Goal: Information Seeking & Learning: Learn about a topic

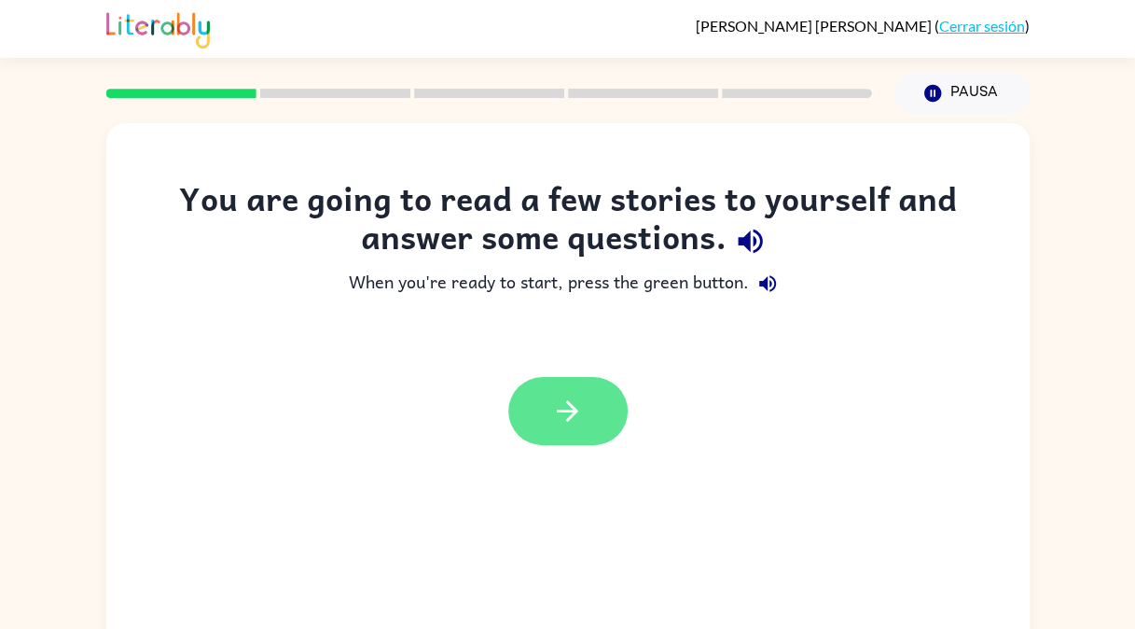
click at [563, 437] on button "button" at bounding box center [567, 411] width 119 height 68
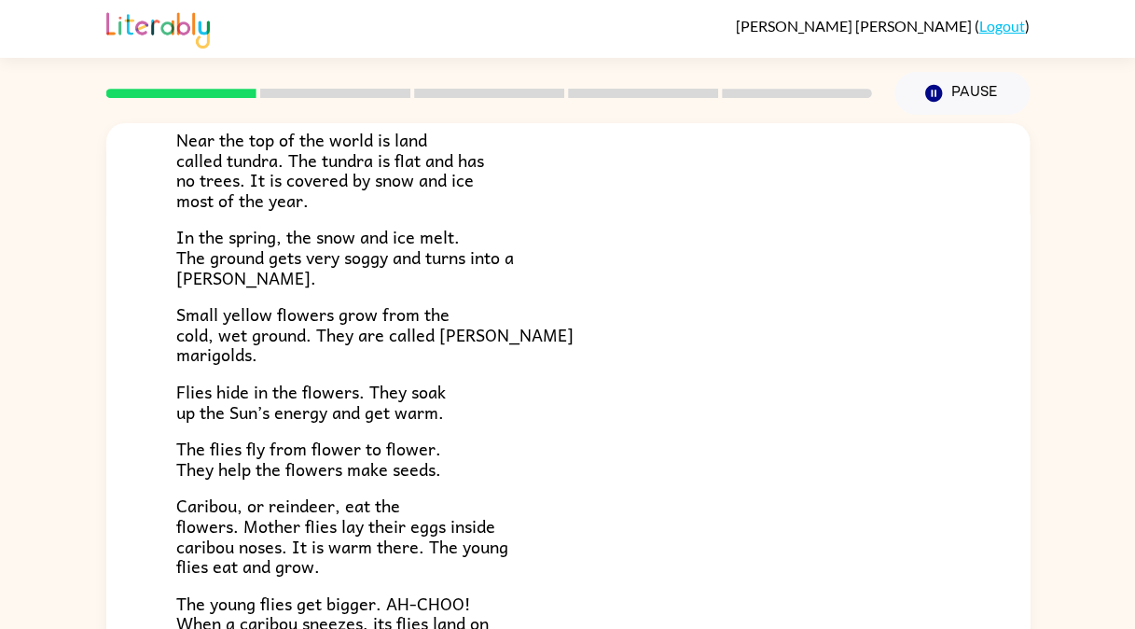
scroll to position [153, 0]
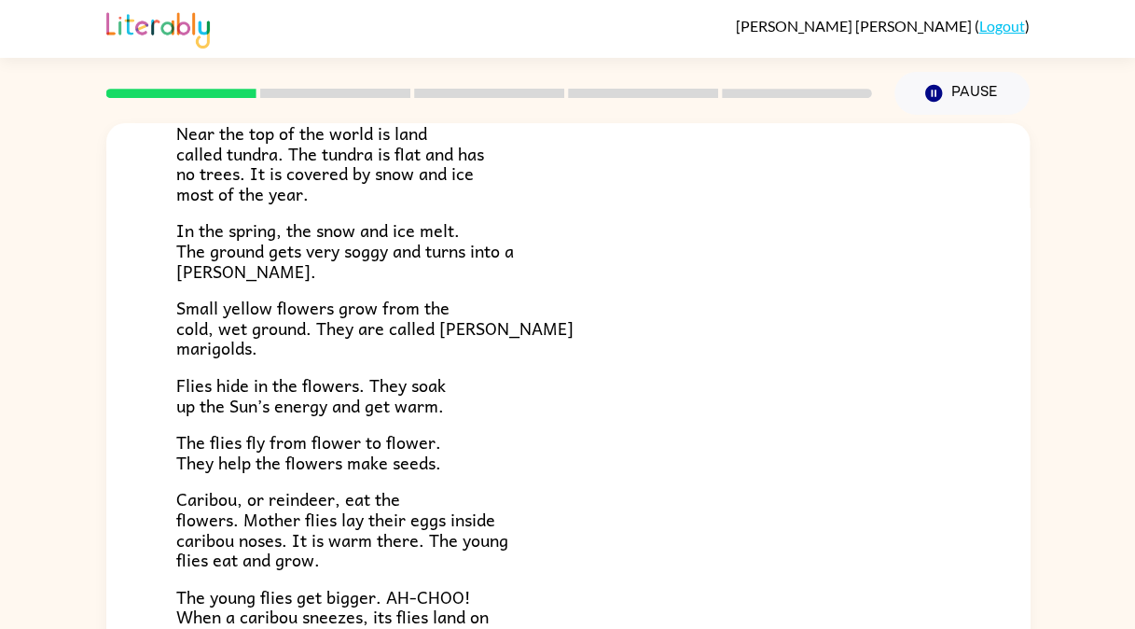
click at [276, 383] on span "Flies hide in the flowers. They soak up the Sun’s energy and get warm." at bounding box center [311, 395] width 270 height 48
click at [279, 382] on span "Flies hide in the flowers. They soak up the Sun’s energy and get warm." at bounding box center [311, 395] width 270 height 48
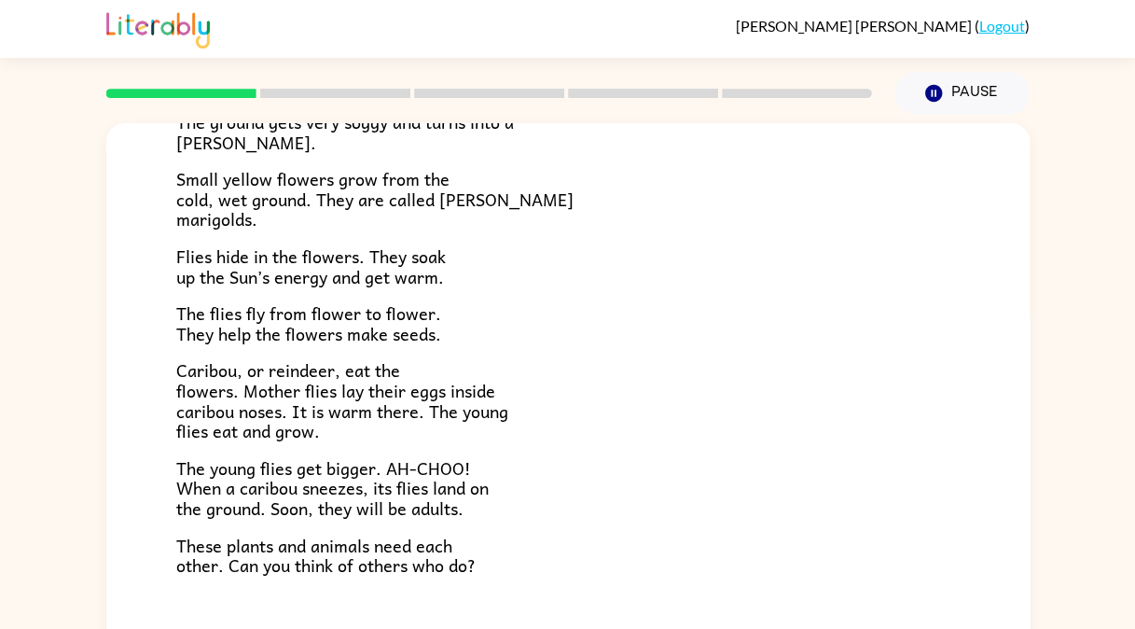
scroll to position [299, 0]
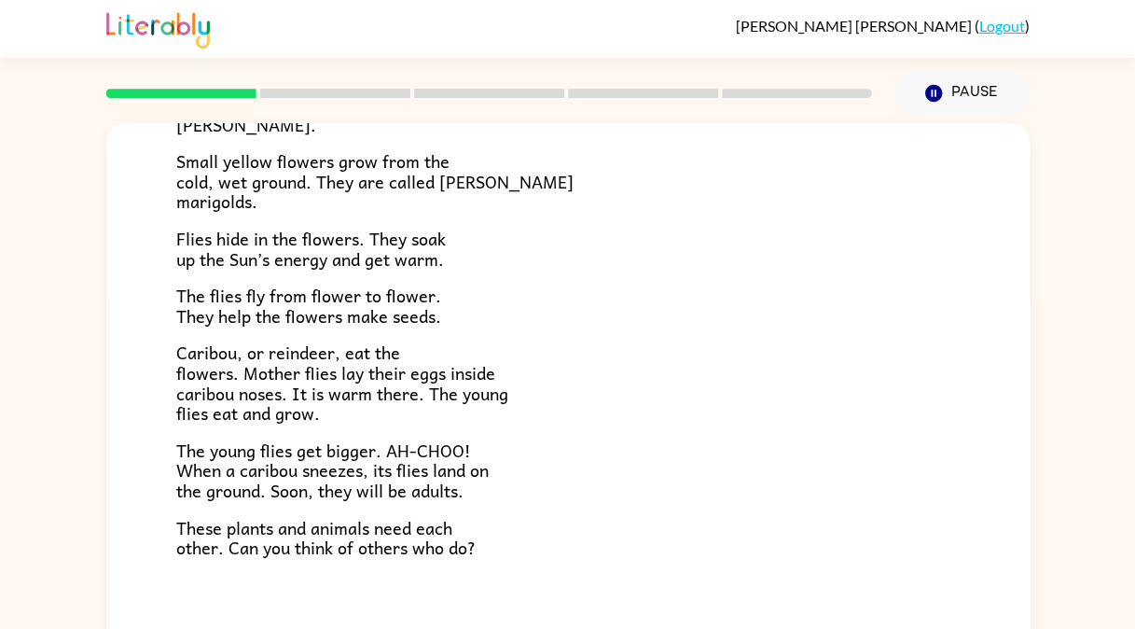
click at [466, 302] on p "The flies fly from flower to flower. They help the flowers make seeds." at bounding box center [568, 305] width 784 height 40
click at [452, 342] on p "Caribou, or reindeer, eat the flowers. Mother flies lay their eggs inside carib…" at bounding box center [568, 382] width 784 height 80
click at [465, 340] on div "Near the top of the world is land called tundra. The tundra is flat and has no …" at bounding box center [568, 245] width 784 height 626
click at [313, 392] on span "Caribou, or reindeer, eat the flowers. Mother flies lay their eggs inside carib…" at bounding box center [342, 384] width 332 height 88
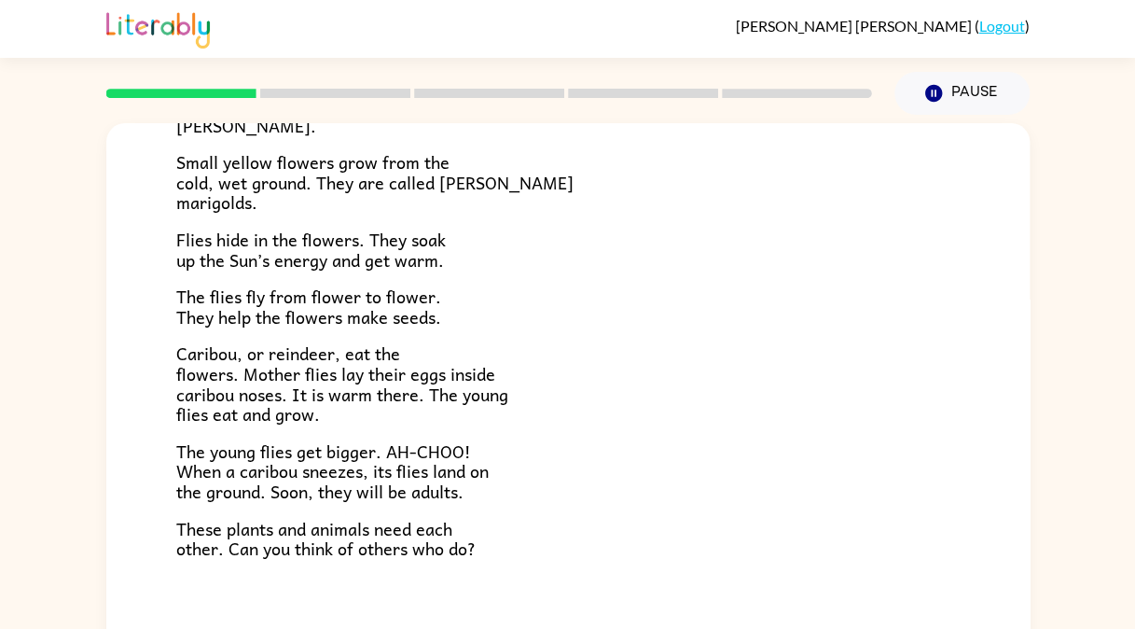
click at [327, 392] on span "Caribou, or reindeer, eat the flowers. Mother flies lay their eggs inside carib…" at bounding box center [342, 384] width 332 height 88
click at [347, 396] on span "Caribou, or reindeer, eat the flowers. Mother flies lay their eggs inside carib…" at bounding box center [342, 384] width 332 height 88
click at [366, 396] on span "Caribou, or reindeer, eat the flowers. Mother flies lay their eggs inside carib…" at bounding box center [342, 384] width 332 height 88
click at [381, 392] on span "Caribou, or reindeer, eat the flowers. Mother flies lay their eggs inside carib…" at bounding box center [342, 384] width 332 height 88
click at [397, 392] on span "Caribou, or reindeer, eat the flowers. Mother flies lay their eggs inside carib…" at bounding box center [342, 384] width 332 height 88
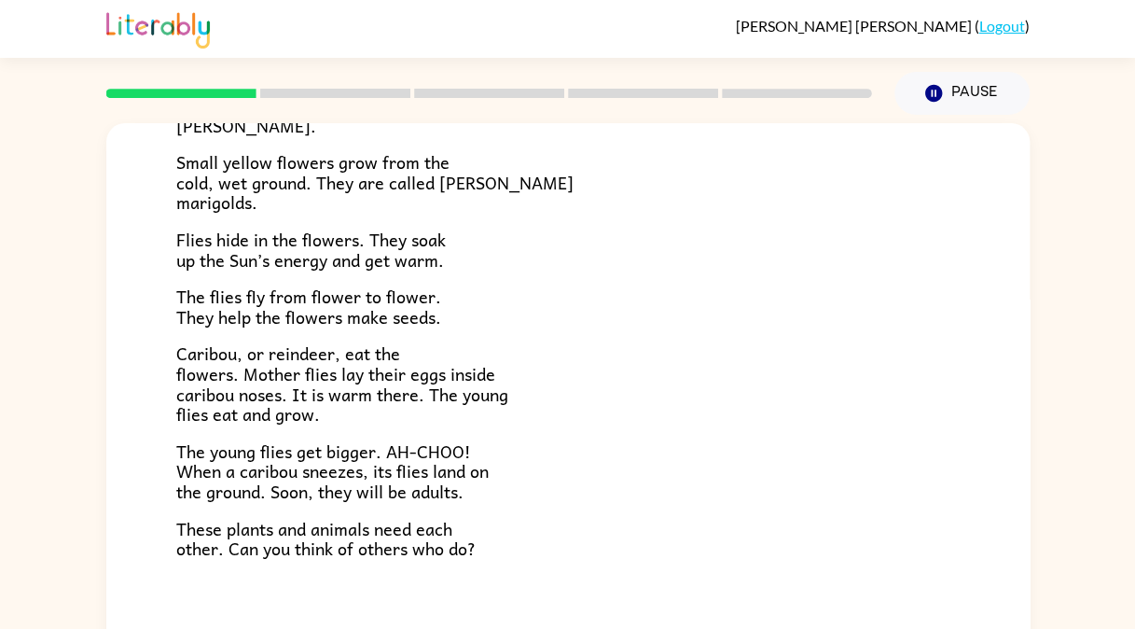
click at [401, 392] on span "Caribou, or reindeer, eat the flowers. Mother flies lay their eggs inside carib…" at bounding box center [342, 384] width 332 height 88
click at [265, 425] on span "Caribou, or reindeer, eat the flowers. Mother flies lay their eggs inside carib…" at bounding box center [342, 384] width 332 height 88
click at [280, 411] on span "Caribou, or reindeer, eat the flowers. Mother flies lay their eggs inside carib…" at bounding box center [342, 384] width 332 height 88
click at [314, 413] on span "Caribou, or reindeer, eat the flowers. Mother flies lay their eggs inside carib…" at bounding box center [342, 384] width 332 height 88
click at [326, 410] on p "Caribou, or reindeer, eat the flowers. Mother flies lay their eggs inside carib…" at bounding box center [568, 383] width 784 height 80
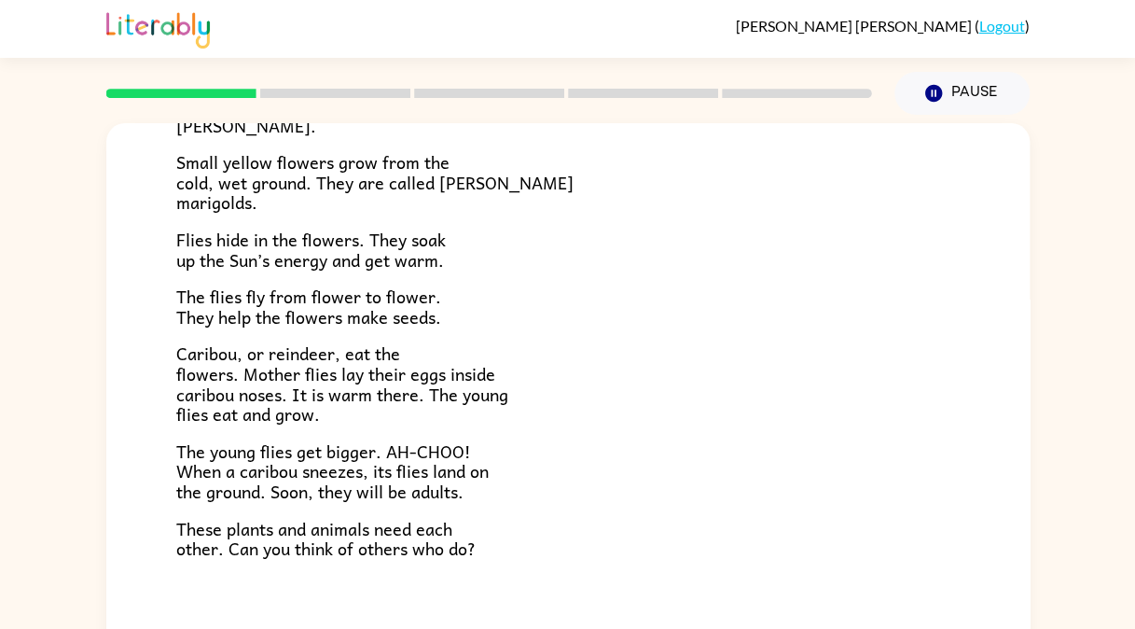
click at [435, 414] on p "Caribou, or reindeer, eat the flowers. Mother flies lay their eggs inside carib…" at bounding box center [568, 383] width 784 height 80
click at [245, 427] on div "Near the top of the world is land called tundra. The tundra is flat and has no …" at bounding box center [568, 246] width 784 height 626
click at [281, 416] on span "Caribou, or reindeer, eat the flowers. Mother flies lay their eggs inside carib…" at bounding box center [342, 384] width 332 height 88
click at [414, 427] on div "Near the top of the world is land called tundra. The tundra is flat and has no …" at bounding box center [568, 246] width 784 height 626
click at [252, 444] on span "The young flies get bigger. AH-CHOO! When a caribou sneezes, its flies land on …" at bounding box center [332, 470] width 312 height 67
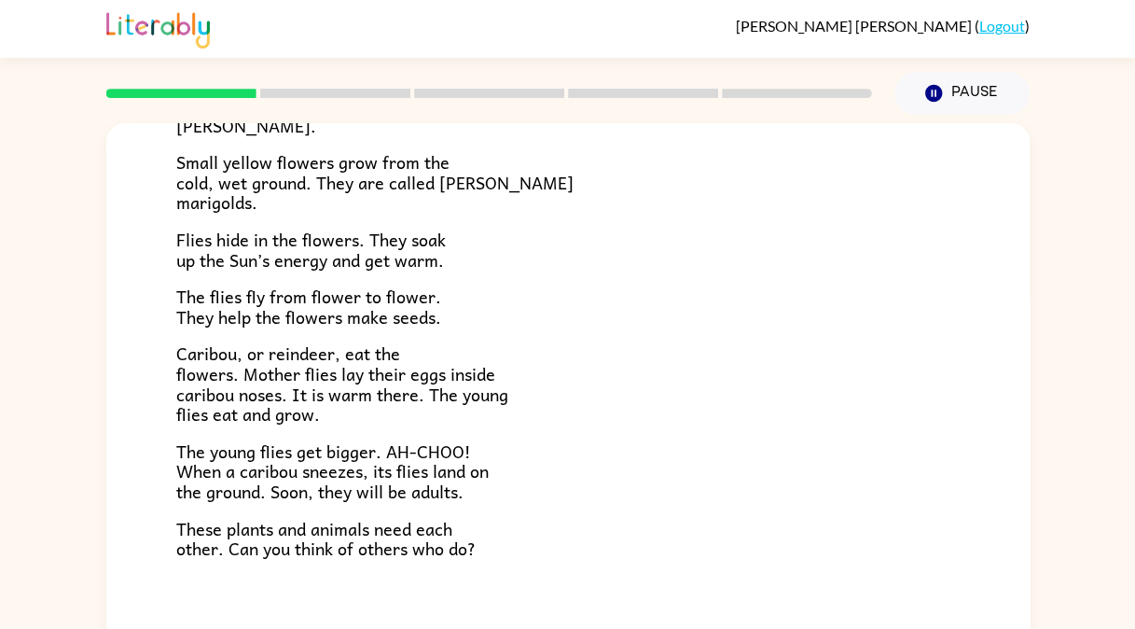
click at [320, 448] on span "The young flies get bigger. AH-CHOO! When a caribou sneezes, its flies land on …" at bounding box center [332, 470] width 312 height 67
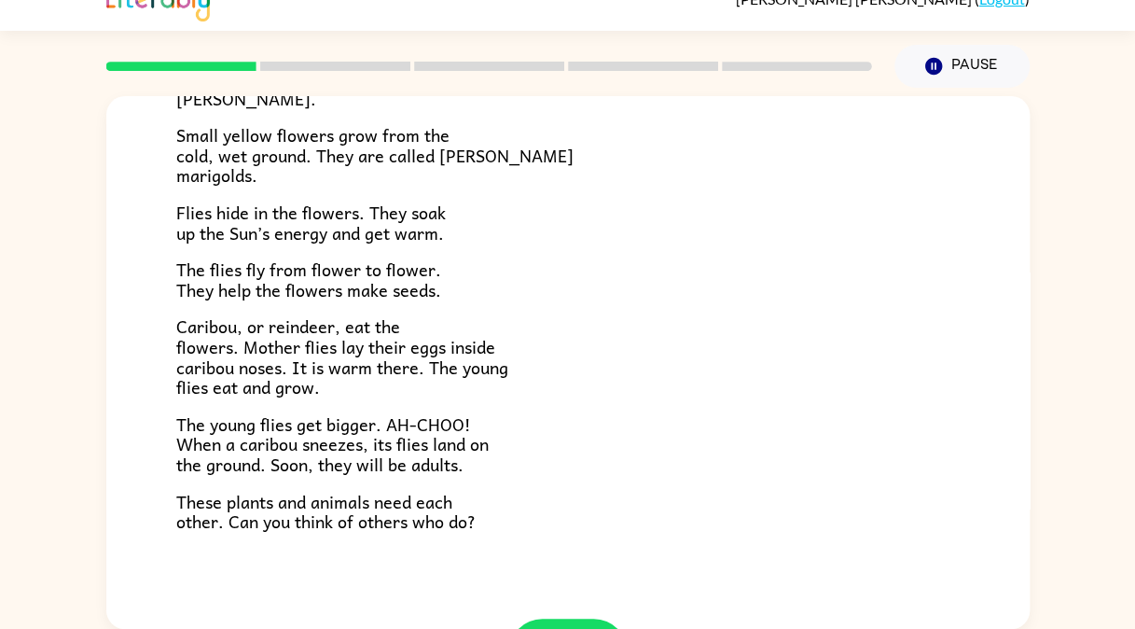
scroll to position [383, 0]
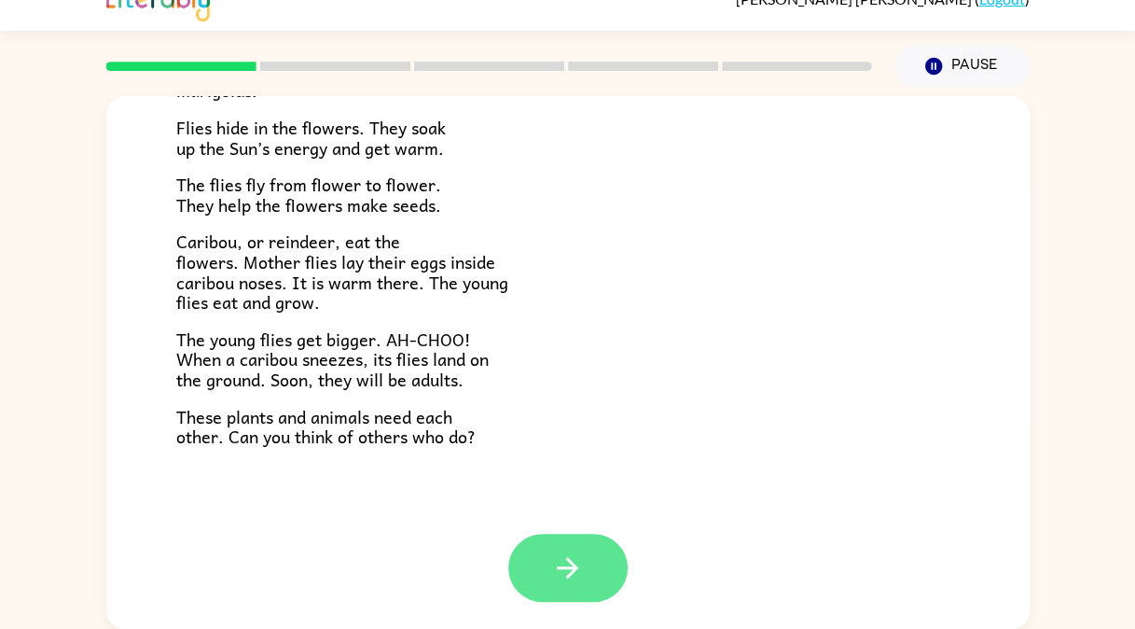
click at [572, 557] on icon "button" at bounding box center [567, 567] width 33 height 33
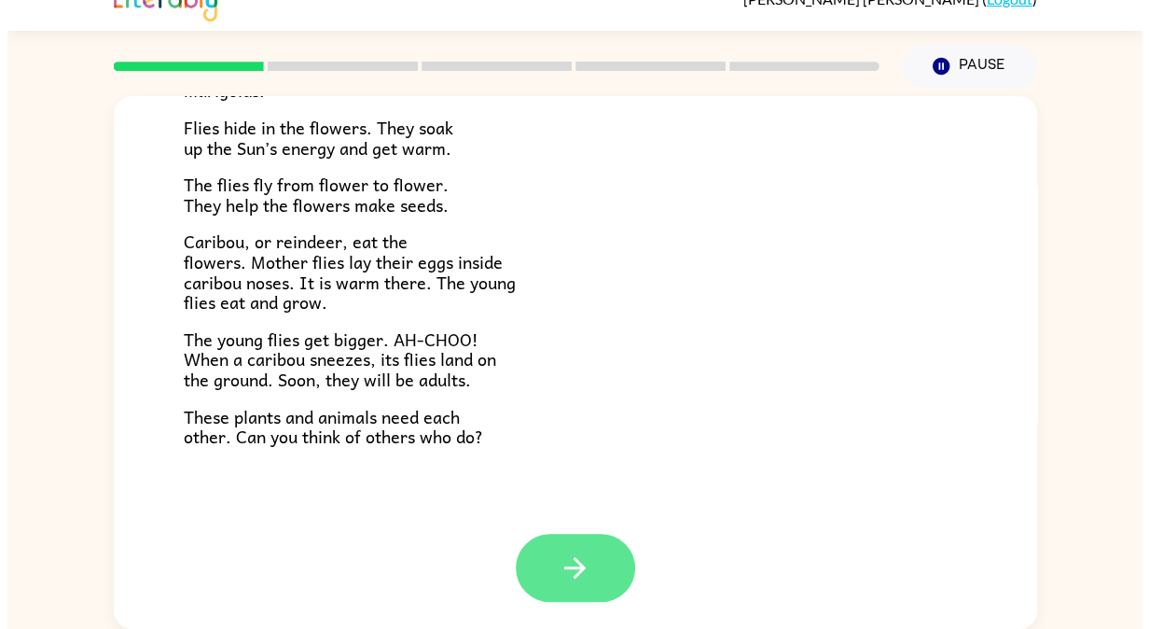
scroll to position [0, 0]
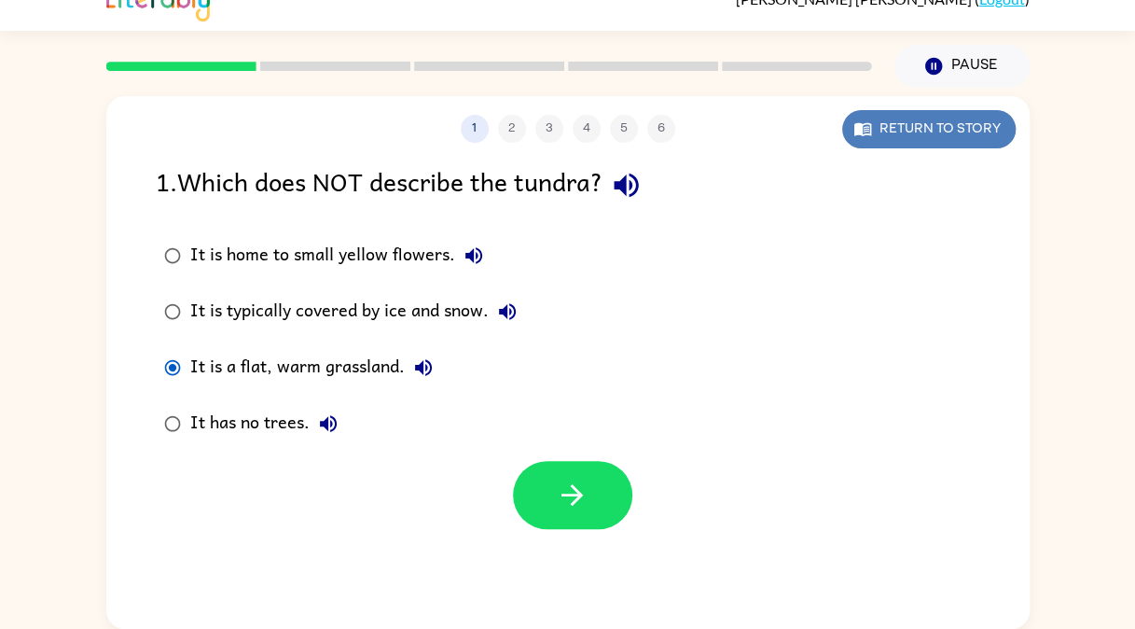
click at [911, 146] on button "Return to story" at bounding box center [929, 129] width 174 height 38
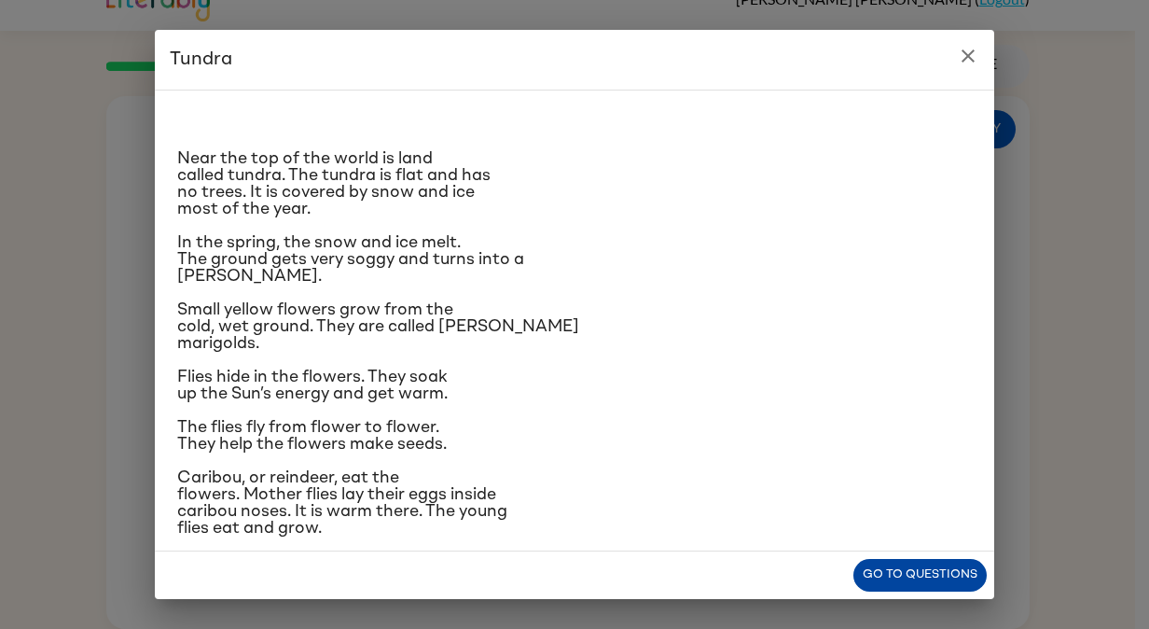
click at [929, 584] on button "Go to questions" at bounding box center [920, 575] width 133 height 33
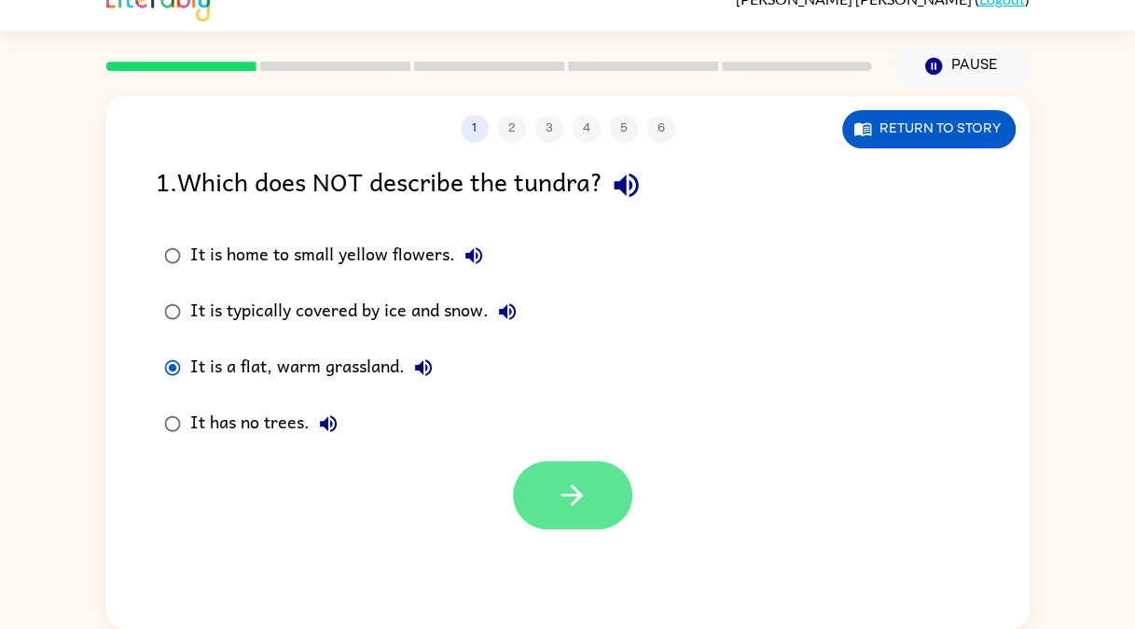
click at [594, 507] on button "button" at bounding box center [572, 495] width 119 height 68
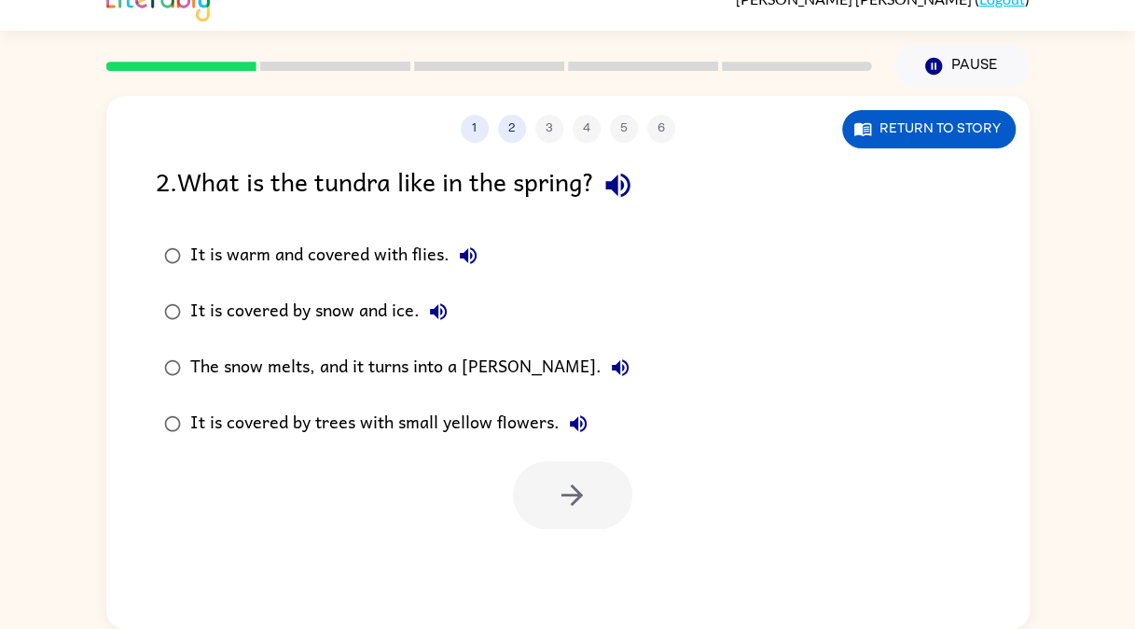
click at [424, 542] on div "1 2 3 4 5 6 Return to story 2 . What is the tundra like in the spring? It is wa…" at bounding box center [568, 362] width 924 height 533
click at [473, 473] on div at bounding box center [568, 489] width 924 height 77
click at [875, 138] on button "Return to story" at bounding box center [929, 129] width 174 height 38
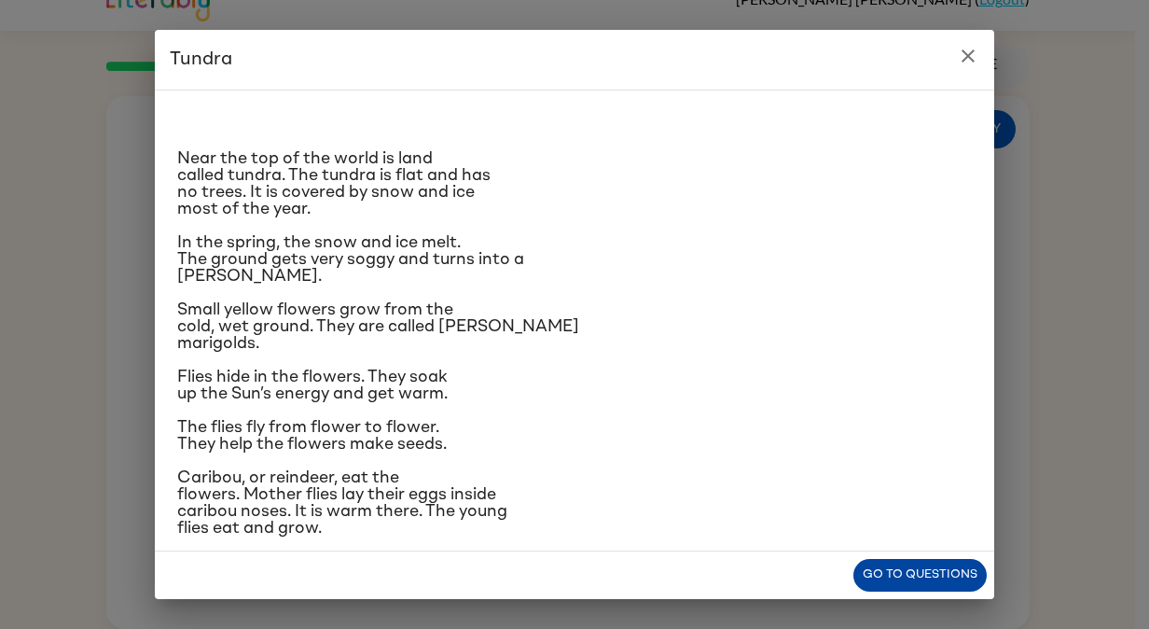
click at [924, 581] on button "Go to questions" at bounding box center [920, 575] width 133 height 33
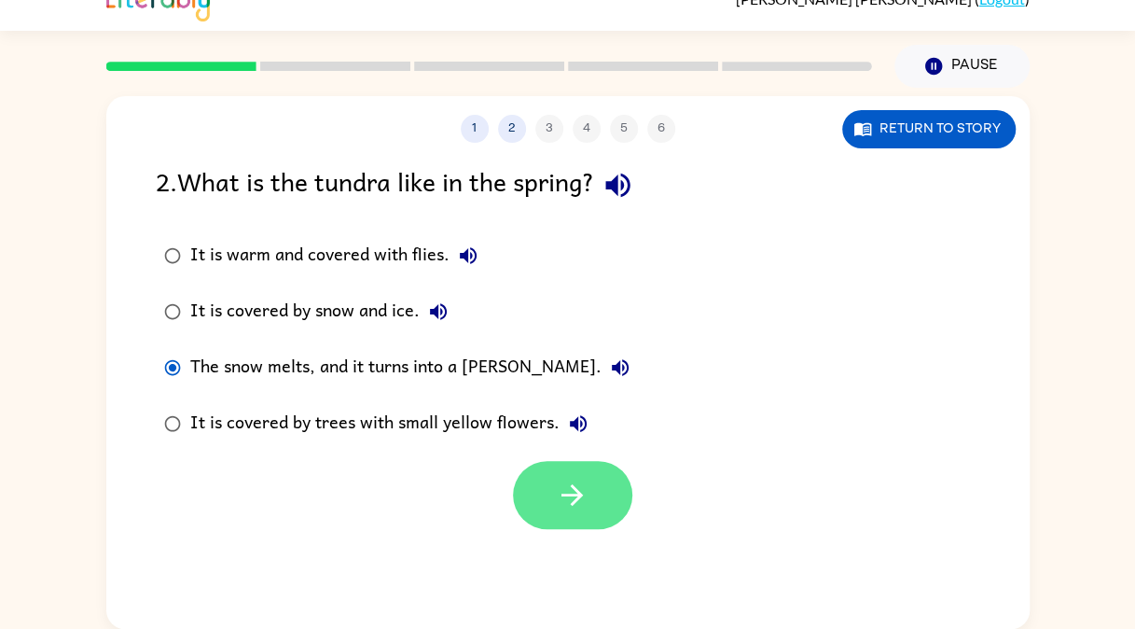
click at [610, 494] on button "button" at bounding box center [572, 495] width 119 height 68
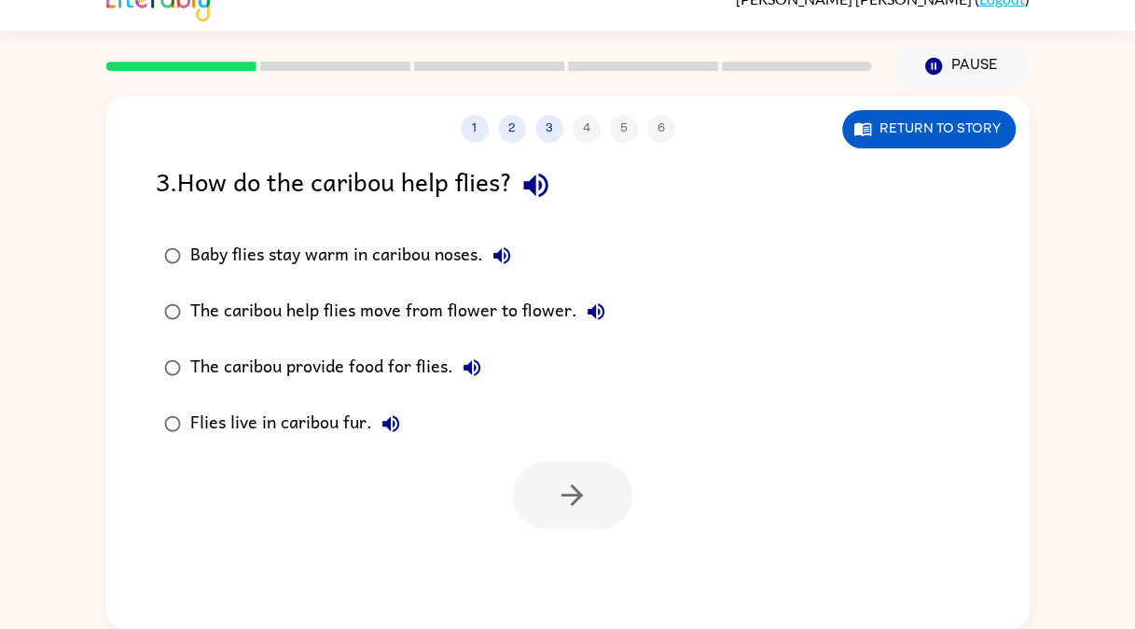
click at [257, 276] on label "Baby flies stay warm in caribou noses." at bounding box center [385, 256] width 479 height 56
click at [590, 505] on button "button" at bounding box center [572, 495] width 119 height 68
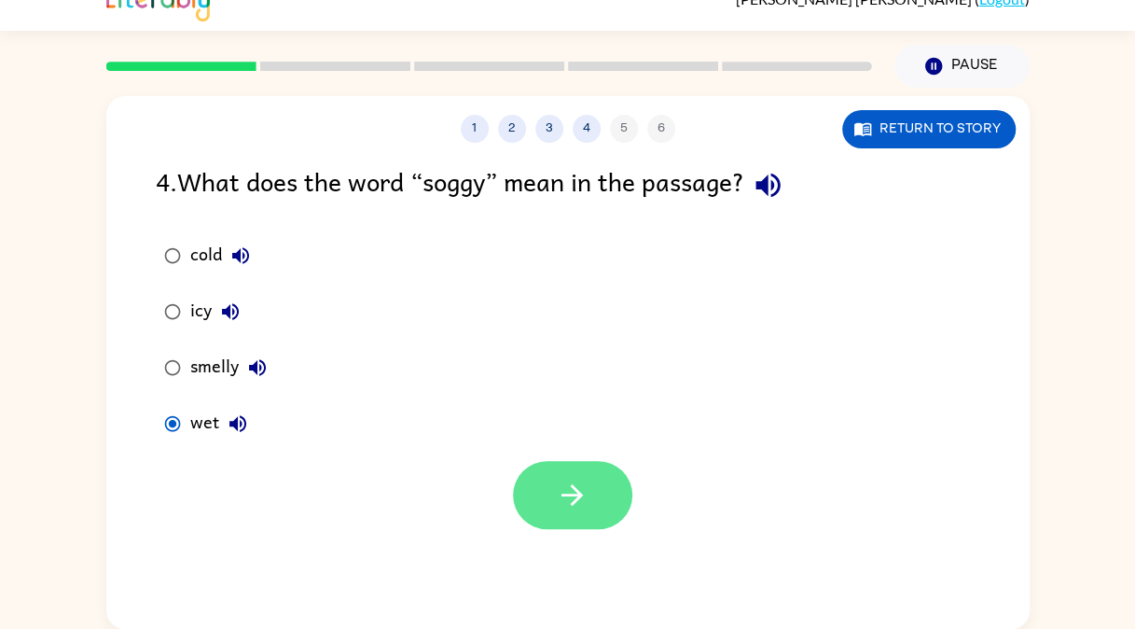
click at [627, 481] on button "button" at bounding box center [572, 495] width 119 height 68
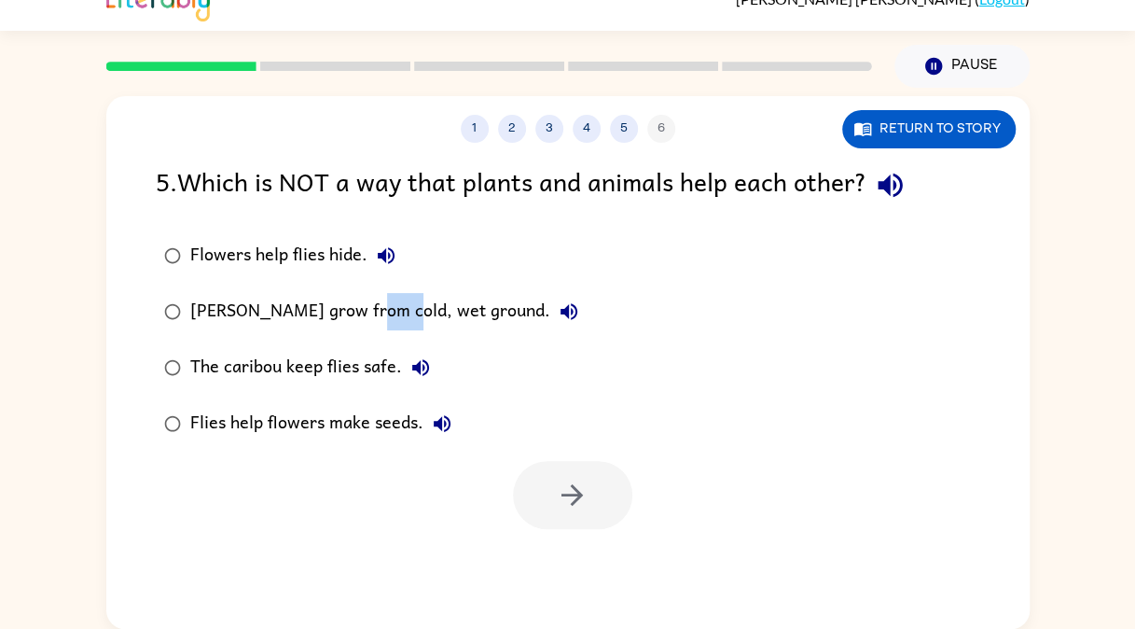
click at [630, 382] on div "Flowers help flies hide. Marsh marigolds grow from cold, wet ground. The caribo…" at bounding box center [593, 340] width 874 height 224
click at [222, 307] on div "Marsh marigolds grow from cold, wet ground." at bounding box center [388, 311] width 397 height 37
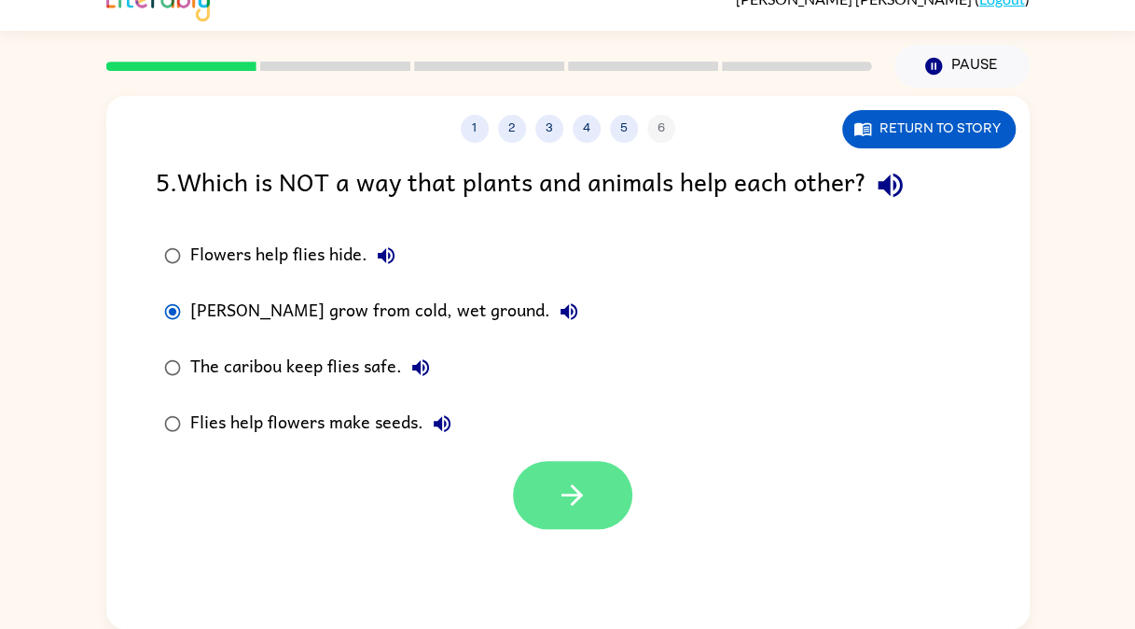
click at [605, 473] on button "button" at bounding box center [572, 495] width 119 height 68
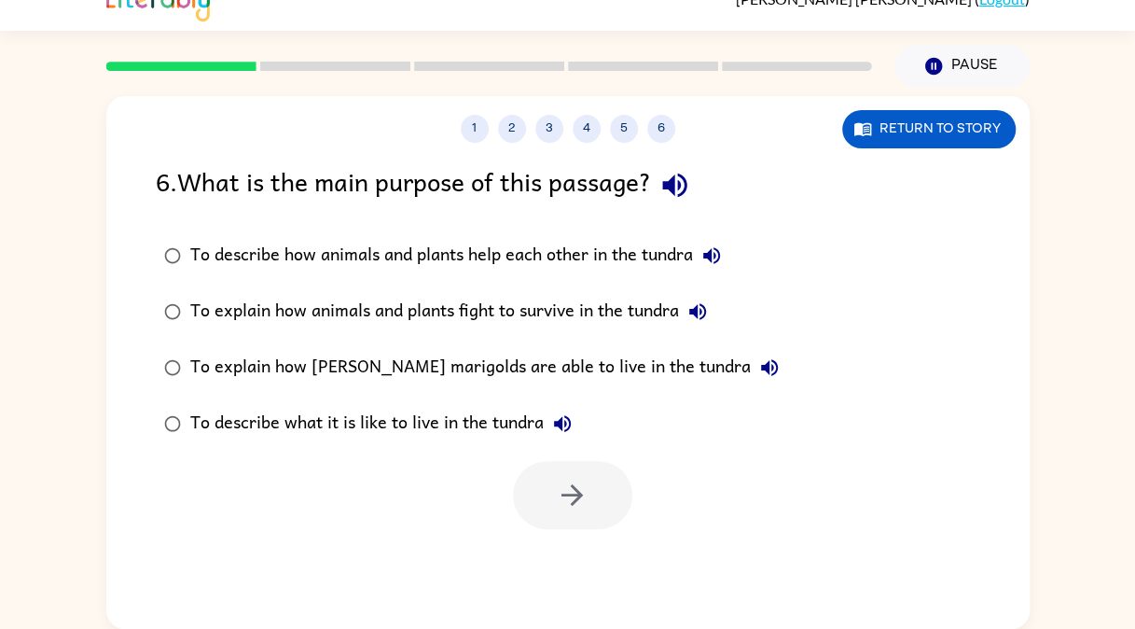
click at [243, 233] on label "To describe how animals and plants help each other in the tundra" at bounding box center [472, 256] width 652 height 56
click at [610, 505] on button "button" at bounding box center [572, 495] width 119 height 68
